Goal: Navigation & Orientation: Find specific page/section

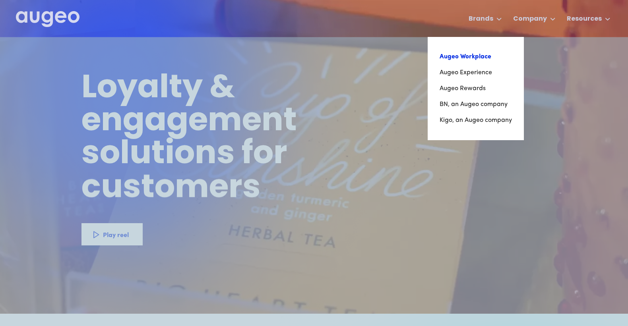
scroll to position [8, 0]
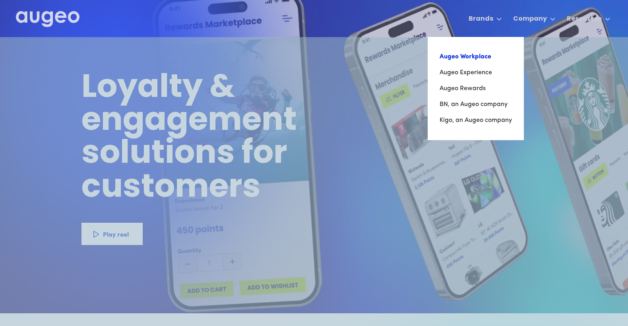
click at [484, 60] on link "Augeo Workplace" at bounding box center [475, 57] width 72 height 16
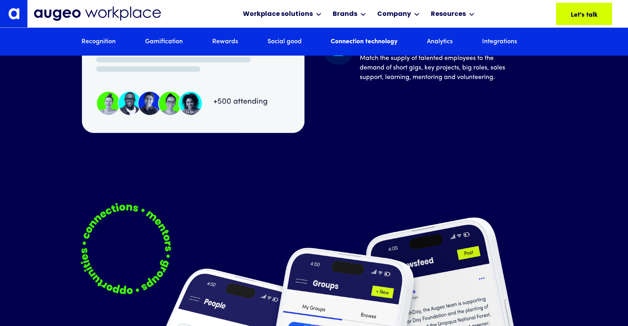
scroll to position [3850, 0]
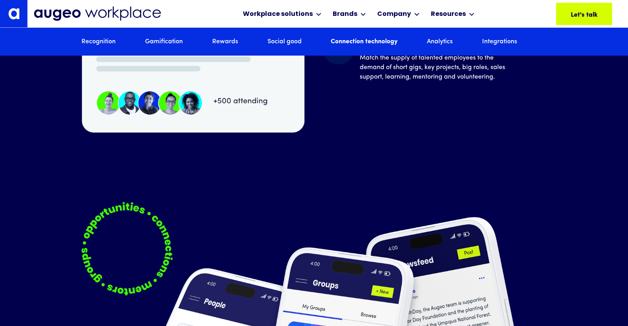
click at [93, 42] on link "Recognition" at bounding box center [98, 41] width 34 height 9
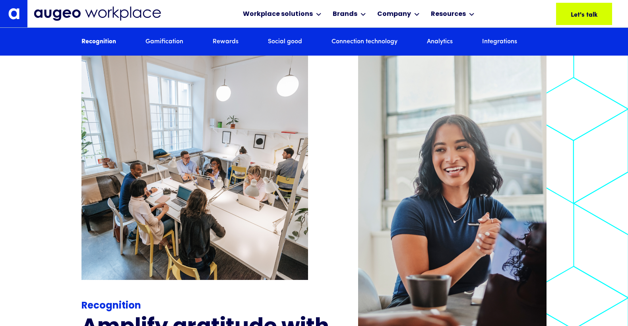
scroll to position [825, 0]
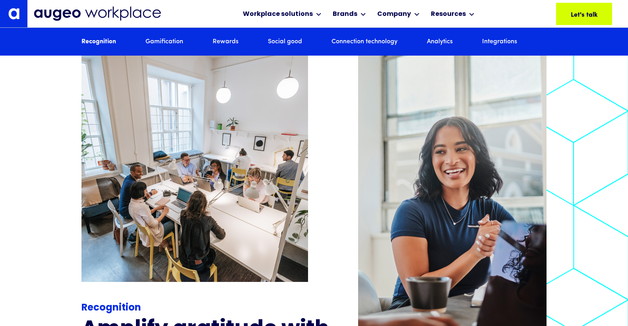
click at [154, 40] on link "Gamification" at bounding box center [164, 41] width 38 height 9
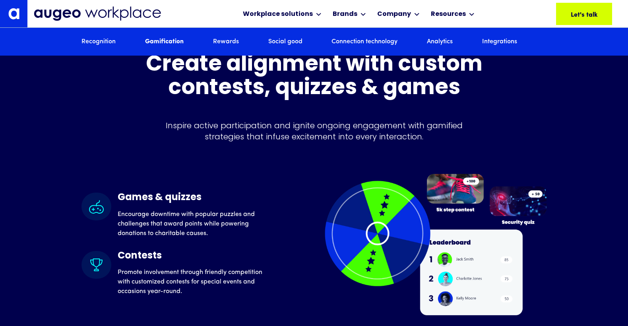
scroll to position [1947, 0]
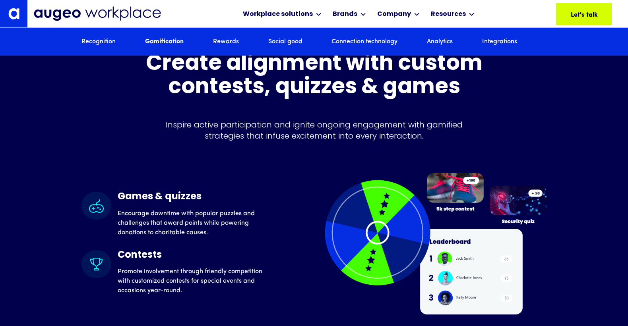
click at [218, 41] on link "Rewards" at bounding box center [226, 41] width 26 height 9
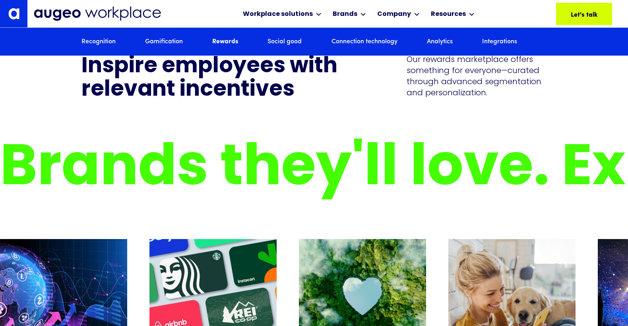
scroll to position [2328, 0]
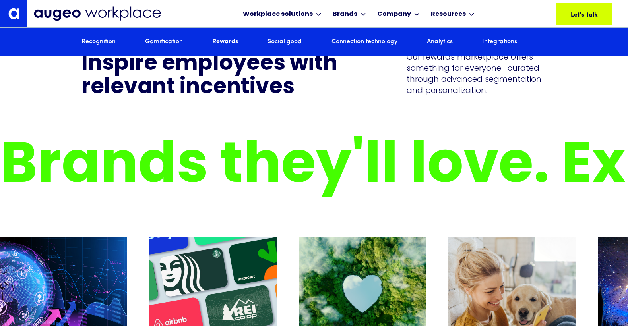
click at [347, 38] on link "Connection technology" at bounding box center [364, 41] width 66 height 9
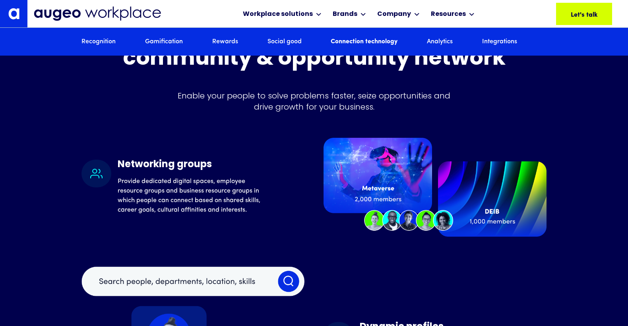
scroll to position [3206, 0]
